Goal: Task Accomplishment & Management: Manage account settings

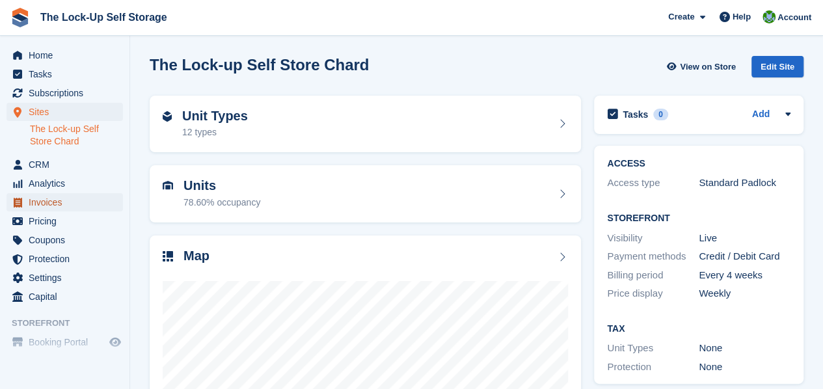
click at [43, 202] on span "Invoices" at bounding box center [68, 202] width 78 height 18
